Goal: Information Seeking & Learning: Find specific fact

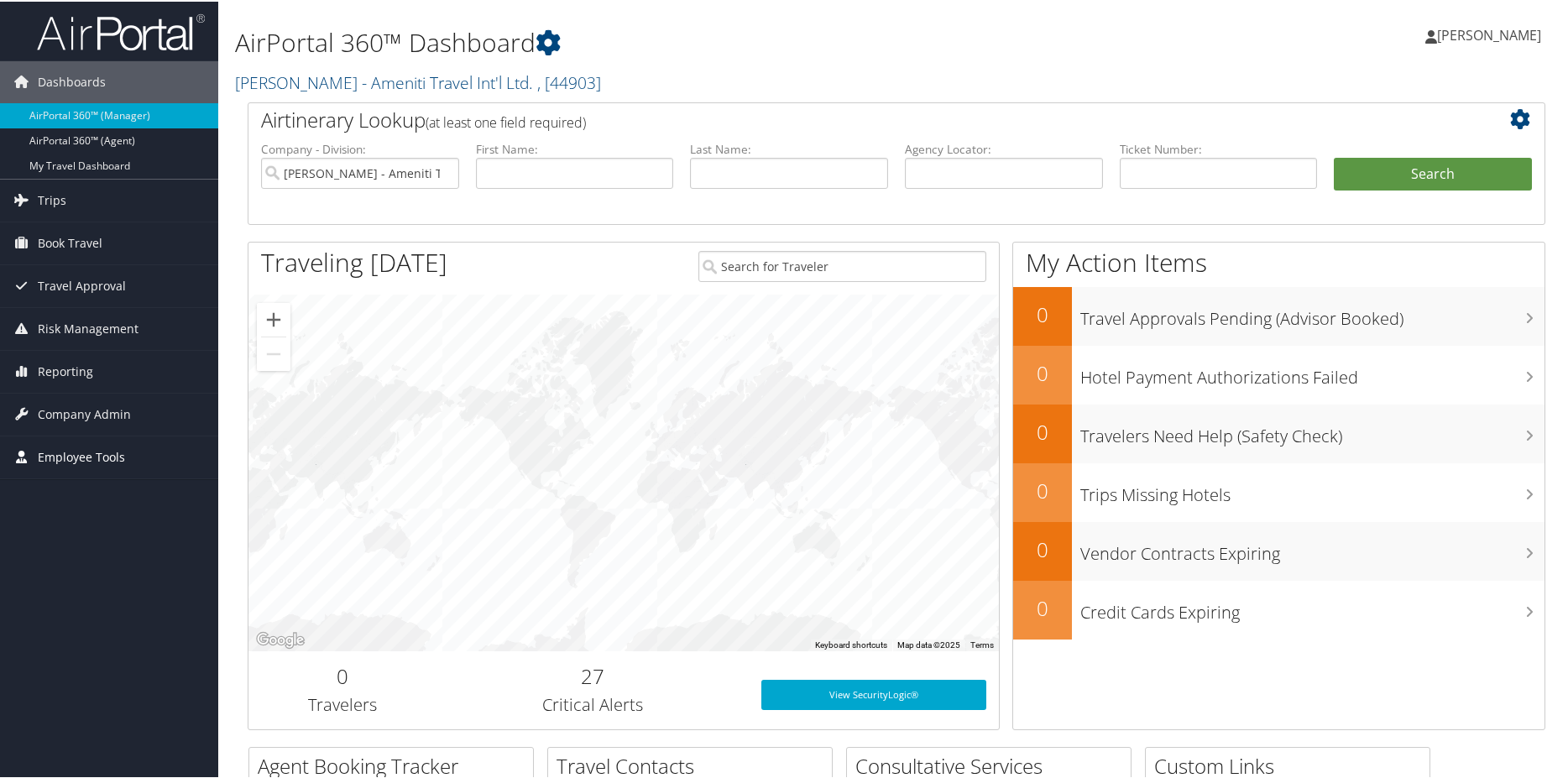
click at [83, 454] on span "Employee Tools" at bounding box center [81, 456] width 87 height 42
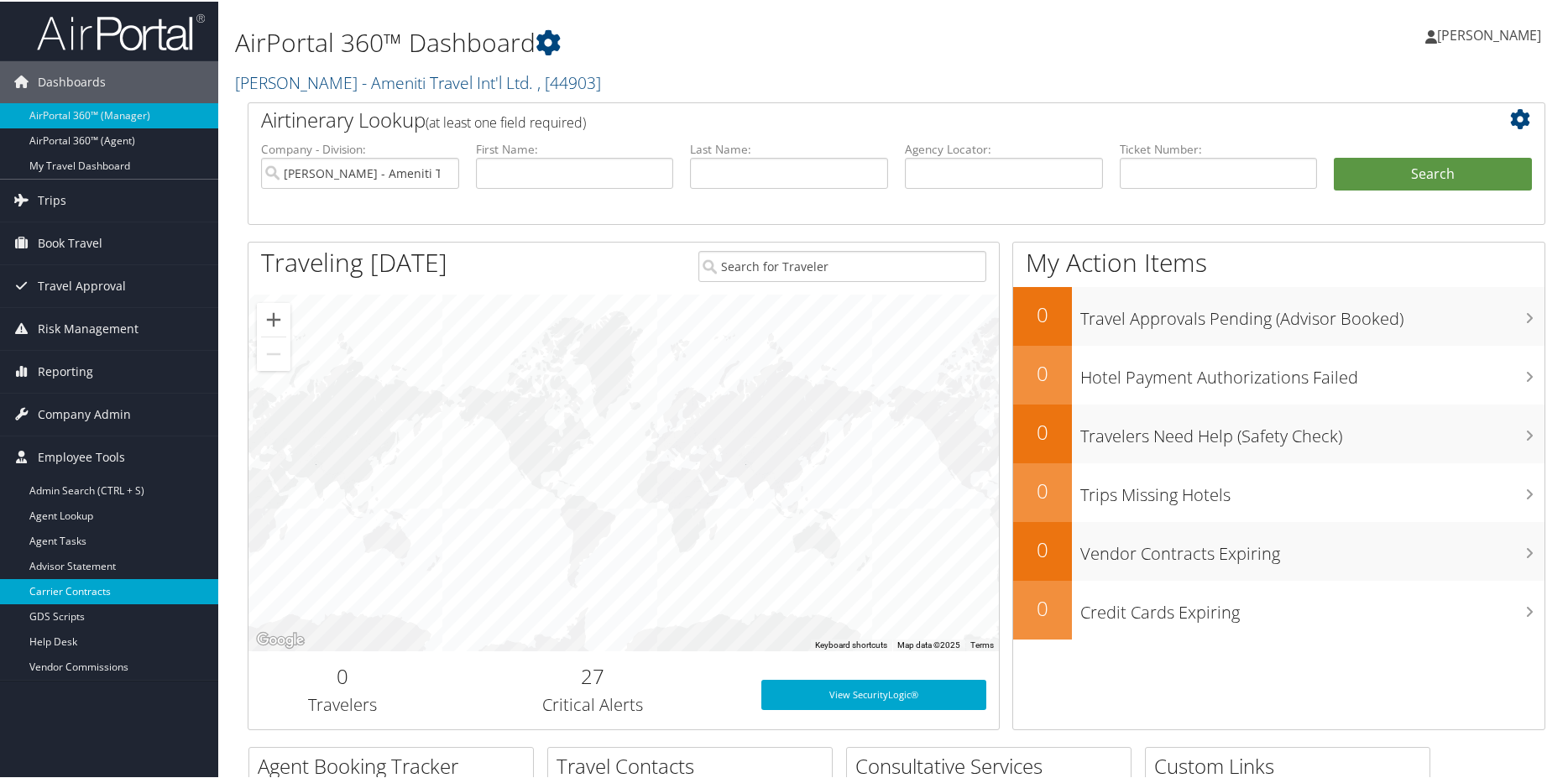
click at [101, 584] on link "Carrier Contracts" at bounding box center [109, 590] width 218 height 25
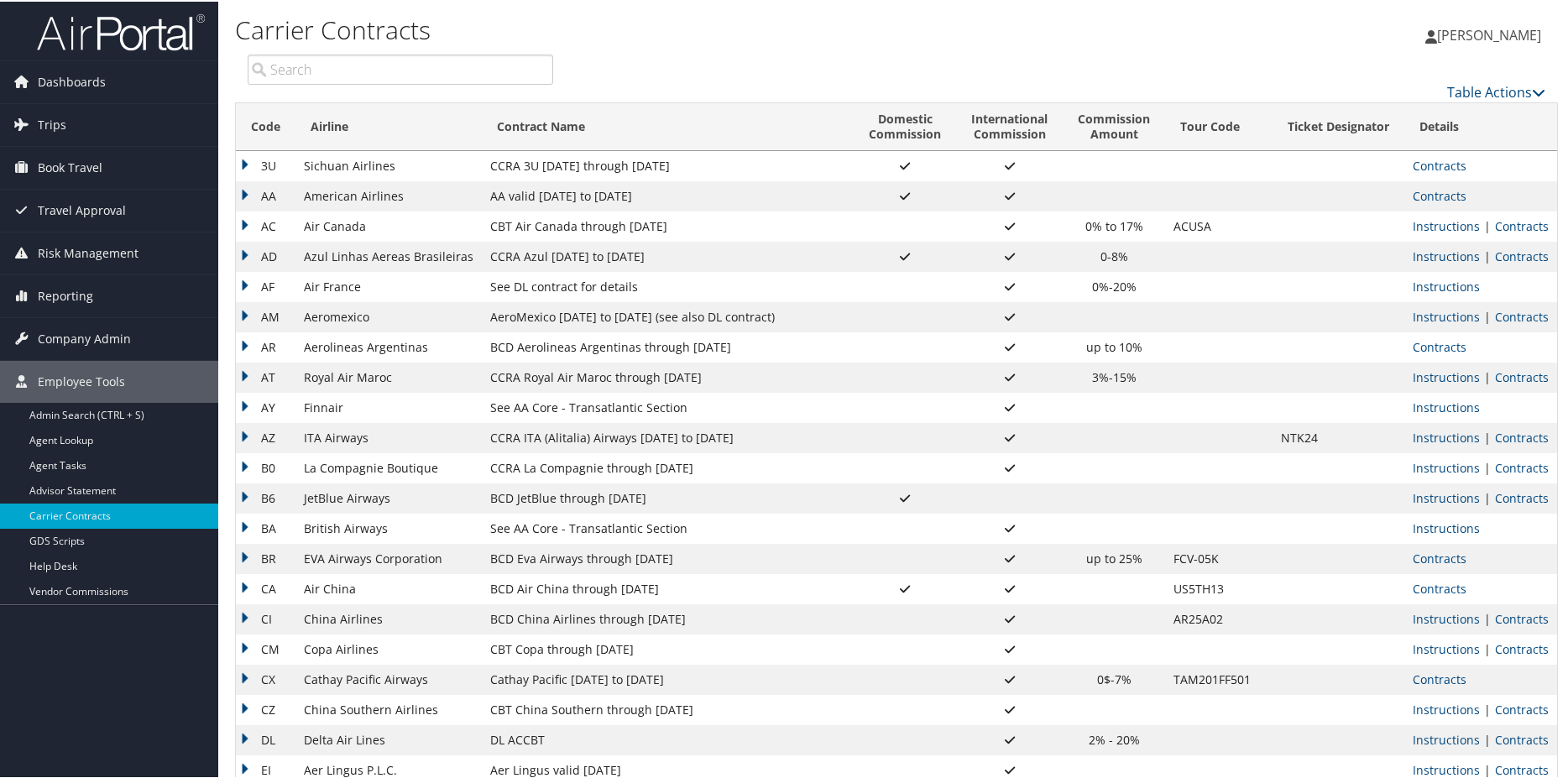
click at [335, 66] on input "search" at bounding box center [400, 68] width 306 height 30
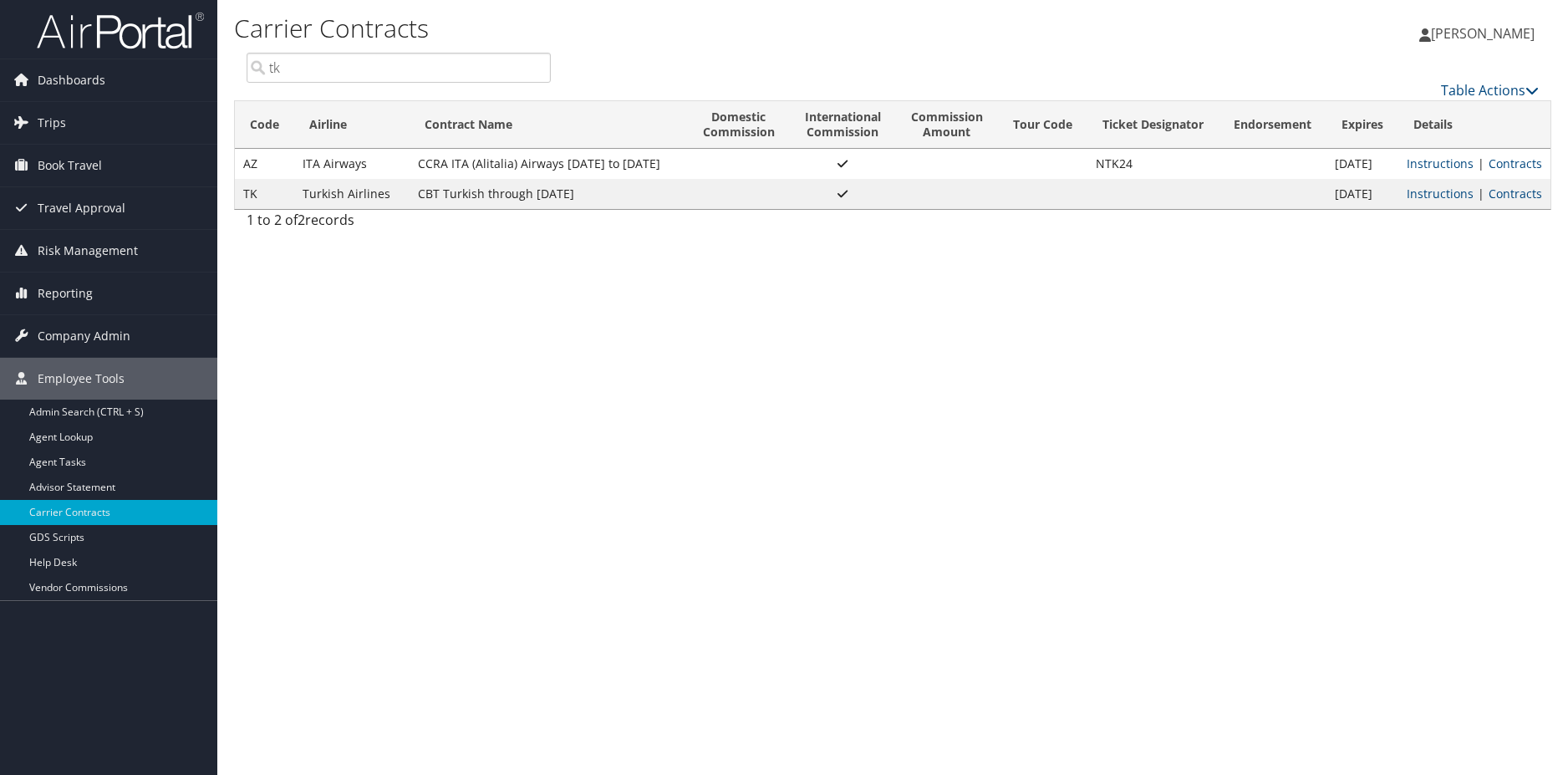
type input "tk"
drag, startPoint x: 486, startPoint y: 193, endPoint x: 513, endPoint y: 191, distance: 27.1
click at [487, 193] on td "CBT Turkish through [DATE]" at bounding box center [548, 194] width 278 height 30
click at [1521, 194] on link "Contracts" at bounding box center [1515, 193] width 53 height 16
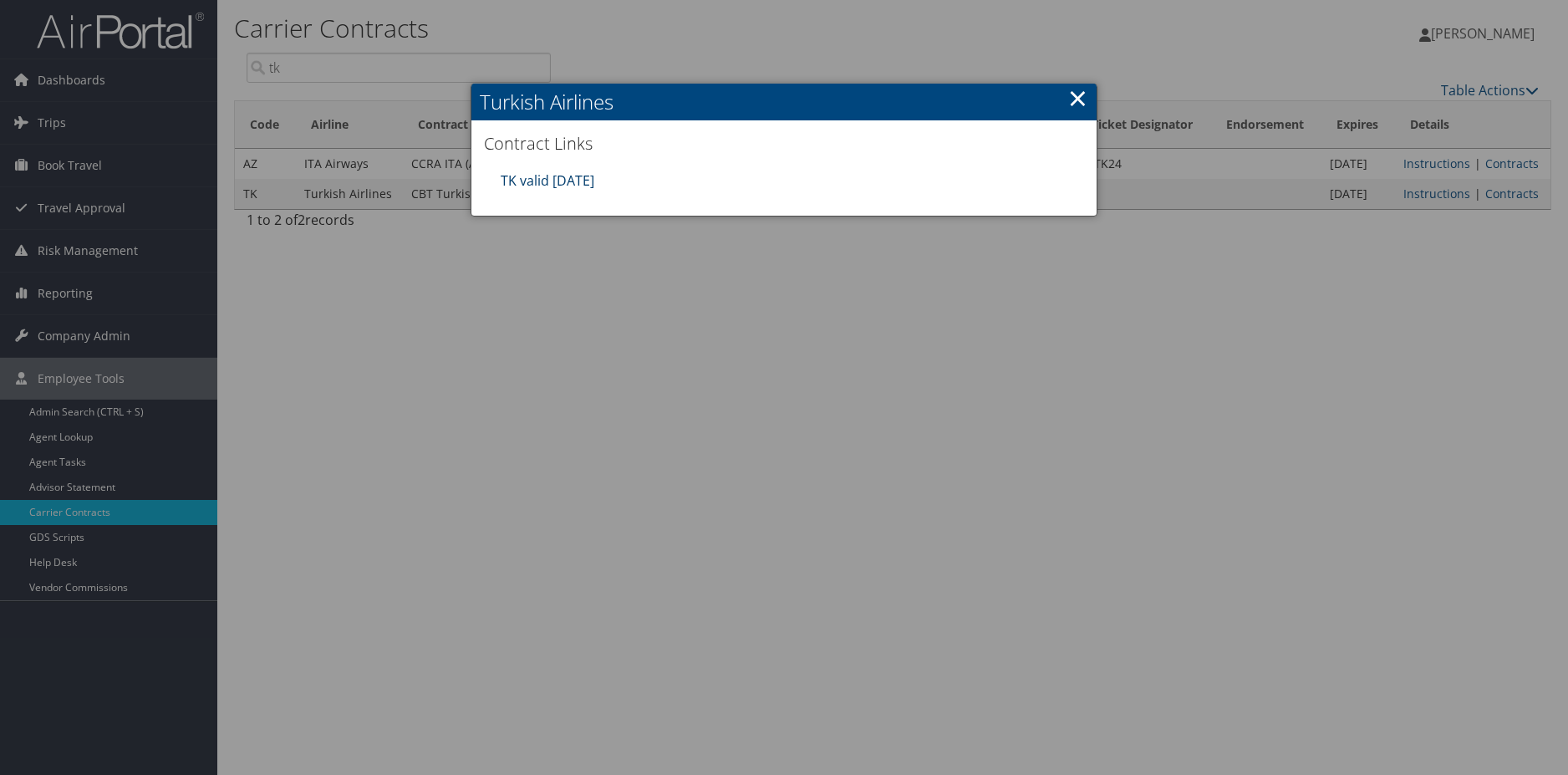
click at [584, 174] on link "TK valid [DATE]" at bounding box center [547, 181] width 94 height 18
click at [1077, 99] on link "×" at bounding box center [1077, 98] width 19 height 33
